Goal: Find specific page/section: Find specific page/section

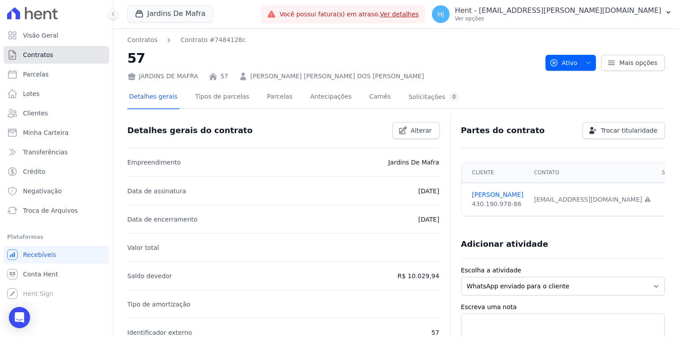
click at [49, 60] on link "Contratos" at bounding box center [57, 55] width 106 height 18
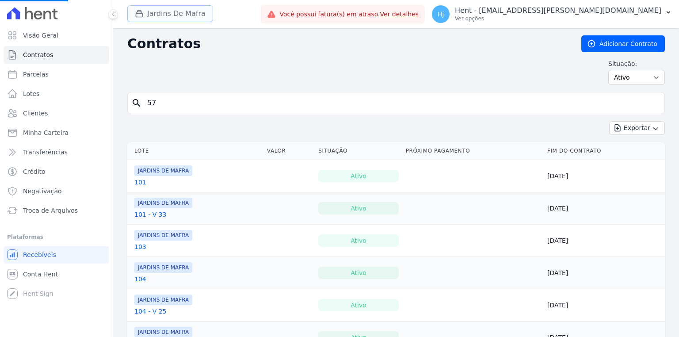
click at [168, 15] on button "Jardins De Mafra" at bounding box center [170, 13] width 86 height 17
click at [166, 19] on button "Jardins De Mafra" at bounding box center [170, 13] width 86 height 17
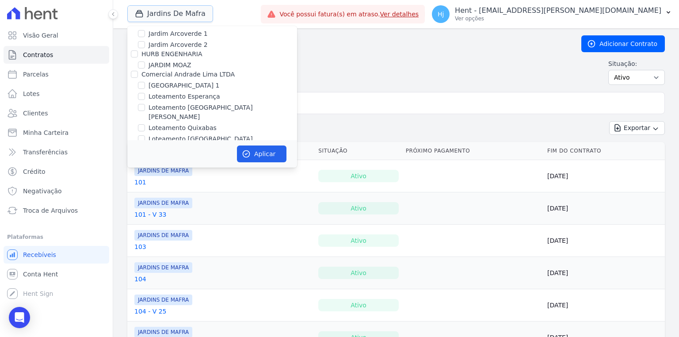
scroll to position [3668, 0]
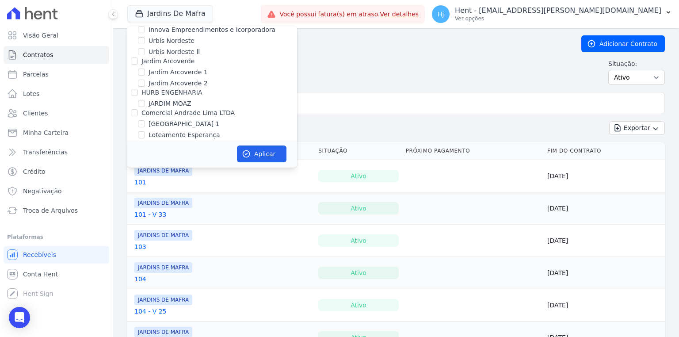
click at [179, 243] on label "JARDINS DE EVORA" at bounding box center [177, 247] width 59 height 9
click at [145, 244] on input "JARDINS DE EVORA" at bounding box center [141, 247] width 7 height 7
checkbox input "true"
click at [179, 254] on label "JARDINS DE MAFRA" at bounding box center [177, 258] width 59 height 9
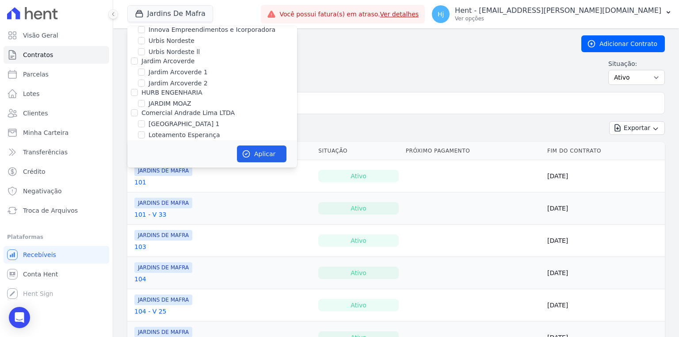
click at [145, 255] on input "JARDINS DE MAFRA" at bounding box center [141, 258] width 7 height 7
checkbox input "false"
click at [252, 152] on button "Aplicar" at bounding box center [261, 153] width 49 height 17
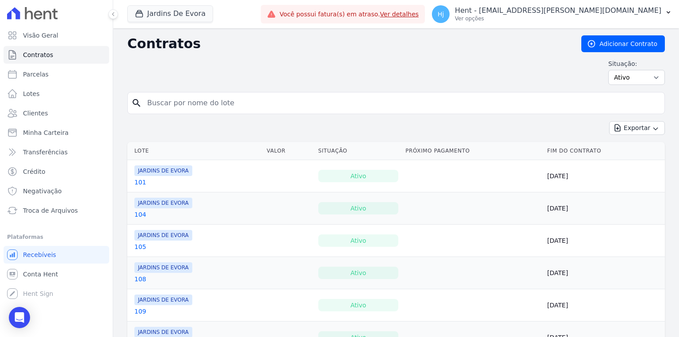
click at [170, 101] on input "search" at bounding box center [401, 103] width 519 height 18
type input "48"
click at [195, 104] on input "48" at bounding box center [401, 103] width 519 height 18
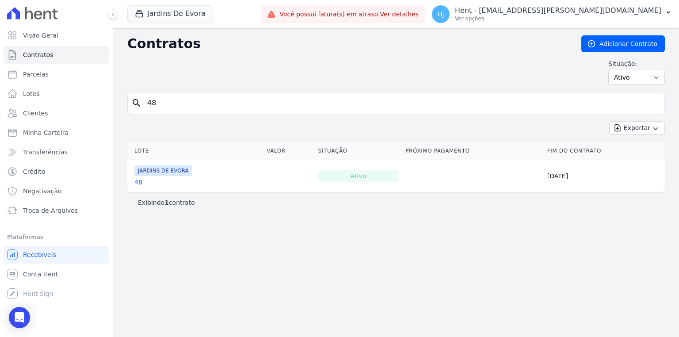
click at [148, 32] on div "Contratos Adicionar Contrato Situação: Ativo Todos Pausado Distratado Rascunho …" at bounding box center [396, 182] width 566 height 308
click at [162, 12] on button "Jardins De Evora" at bounding box center [170, 13] width 86 height 17
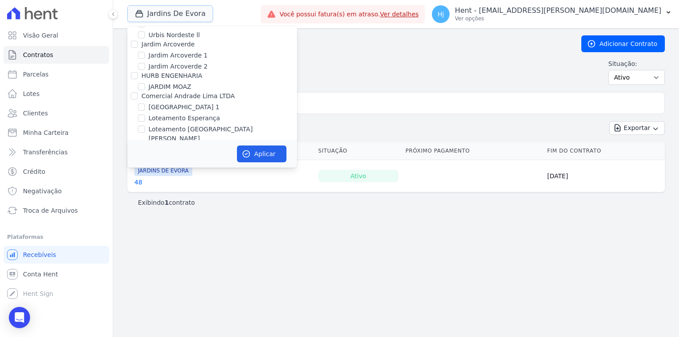
scroll to position [3722, 0]
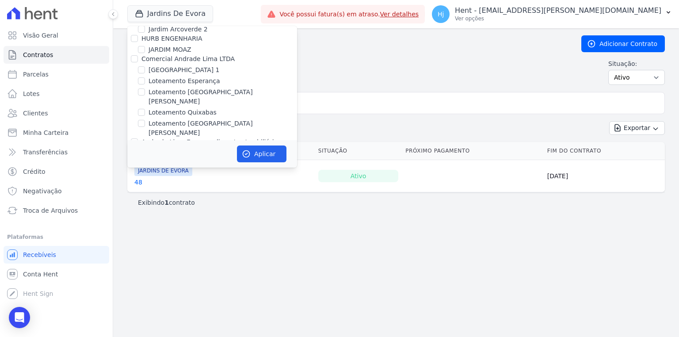
click at [167, 209] on div "HausBau" at bounding box center [212, 213] width 170 height 9
click at [168, 200] on label "JARDINS DE MAFRA" at bounding box center [177, 204] width 59 height 9
click at [145, 201] on input "JARDINS DE MAFRA" at bounding box center [141, 204] width 7 height 7
checkbox input "true"
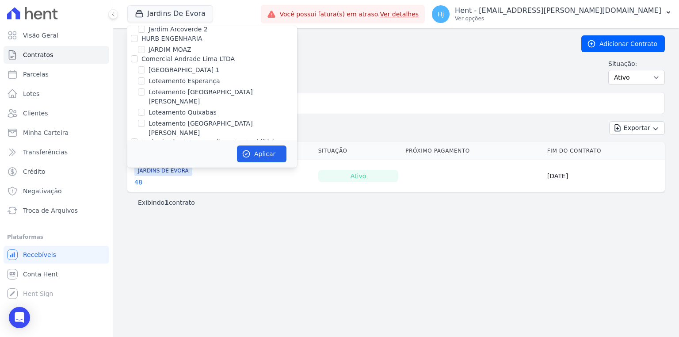
click at [170, 189] on label "JARDINS DE EVORA" at bounding box center [177, 193] width 59 height 9
click at [145, 190] on input "JARDINS DE EVORA" at bounding box center [141, 193] width 7 height 7
checkbox input "false"
click at [253, 150] on button "Aplicar" at bounding box center [261, 153] width 49 height 17
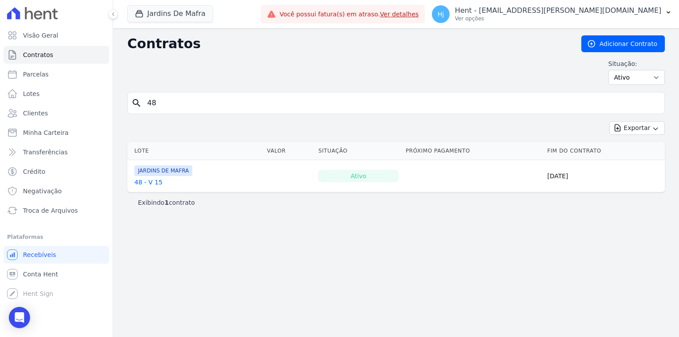
click at [142, 180] on link "48 - V 15" at bounding box center [148, 182] width 28 height 9
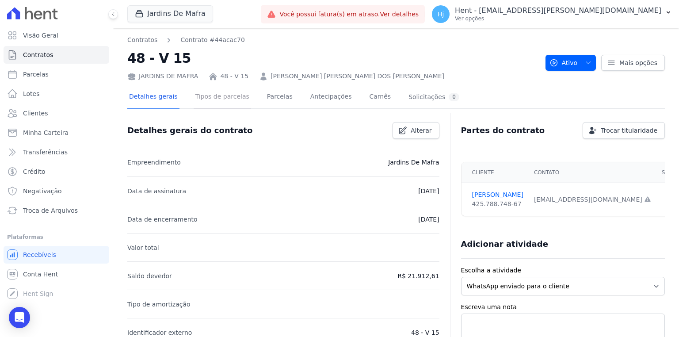
click at [213, 94] on link "Tipos de parcelas" at bounding box center [222, 97] width 57 height 23
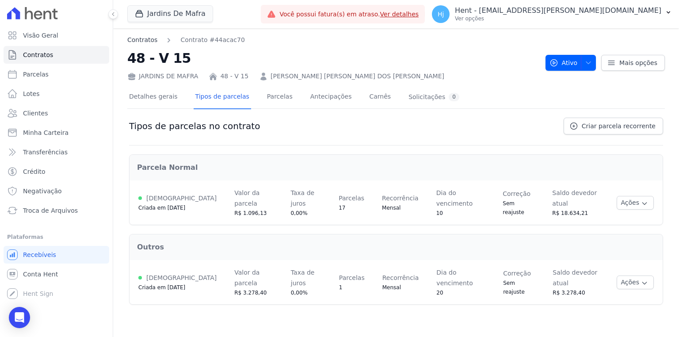
click at [140, 44] on link "Contratos" at bounding box center [142, 39] width 30 height 9
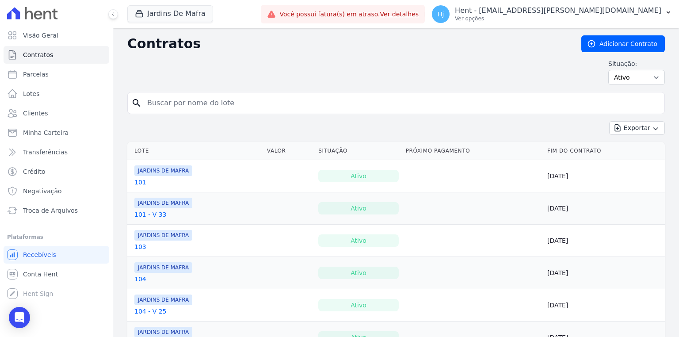
click at [175, 100] on input "search" at bounding box center [401, 103] width 519 height 18
type input "63"
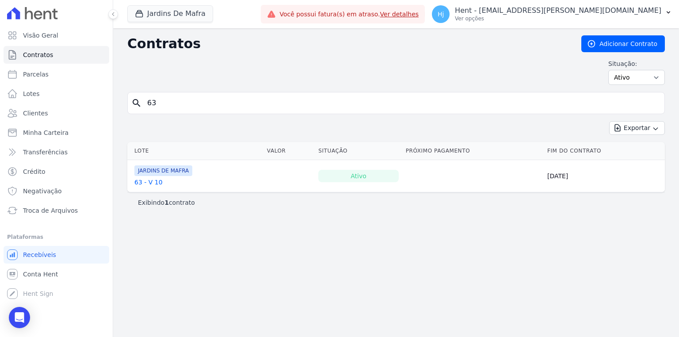
click at [146, 182] on link "63 - V 10" at bounding box center [148, 182] width 28 height 9
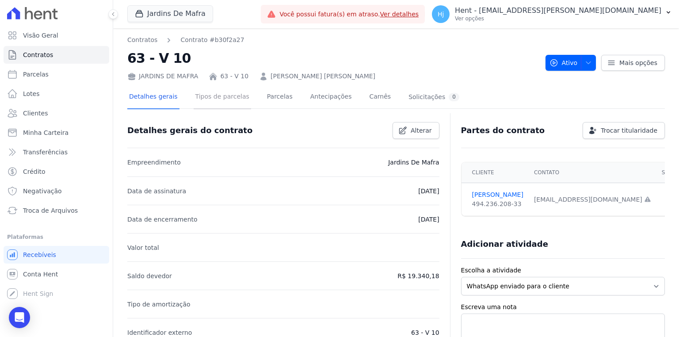
click at [207, 95] on link "Tipos de parcelas" at bounding box center [222, 97] width 57 height 23
